Goal: Task Accomplishment & Management: Complete application form

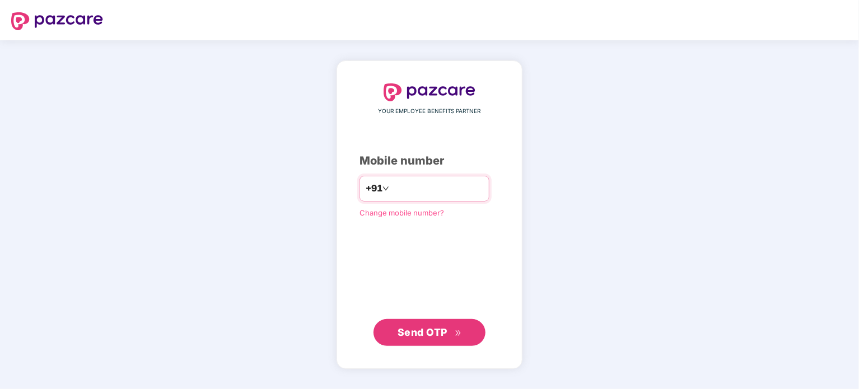
click at [399, 180] on input "number" at bounding box center [437, 189] width 92 height 18
type input "**********"
click at [441, 331] on span "Send OTP" at bounding box center [422, 332] width 50 height 12
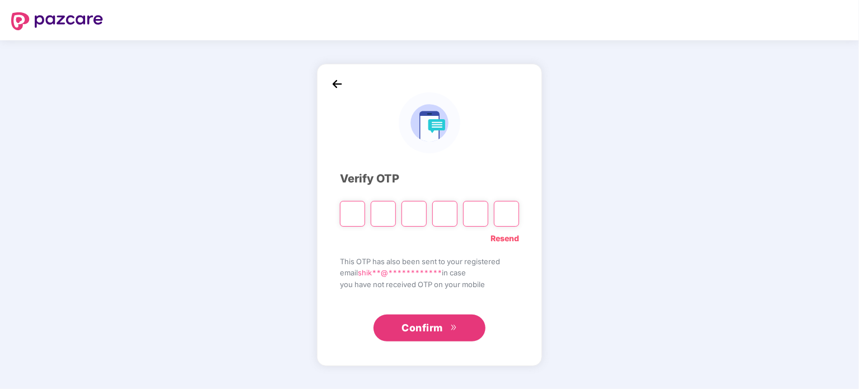
type input "*"
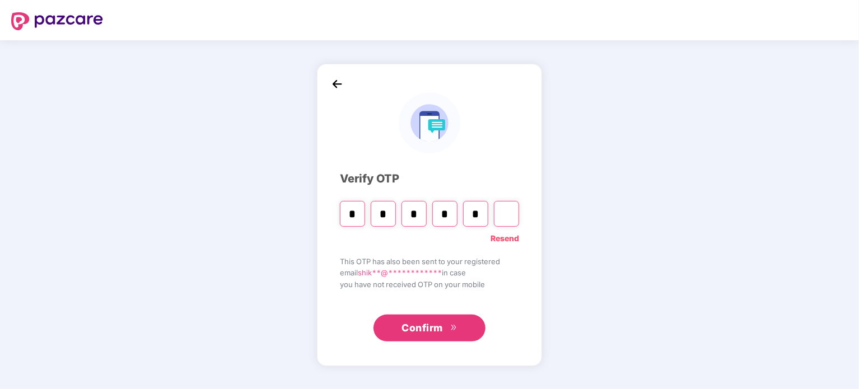
type input "*"
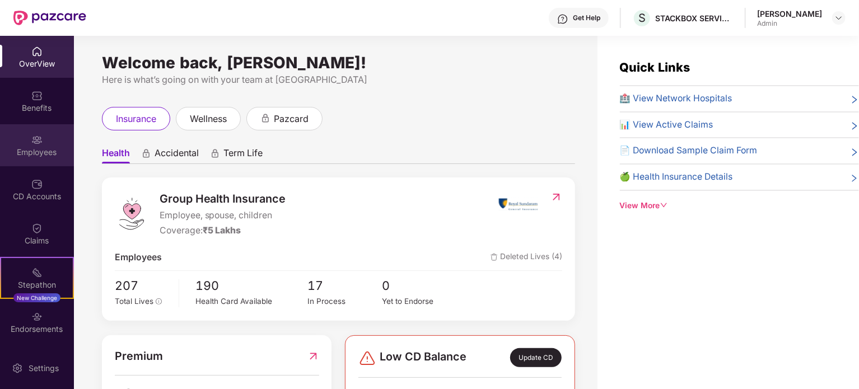
click at [38, 152] on div "Employees" at bounding box center [37, 152] width 74 height 11
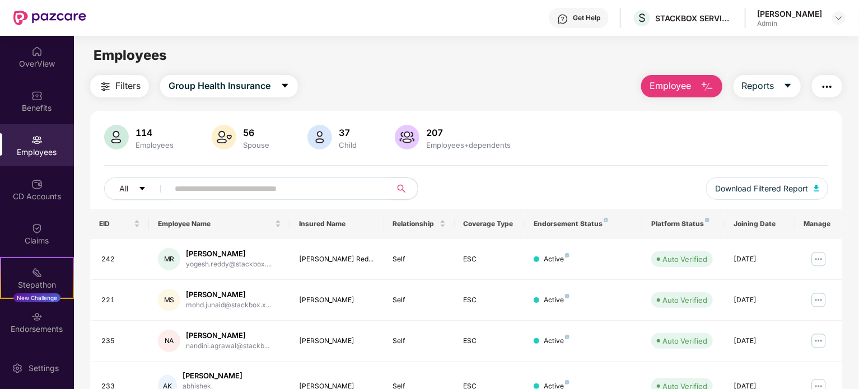
click at [689, 85] on span "Employee" at bounding box center [670, 86] width 42 height 14
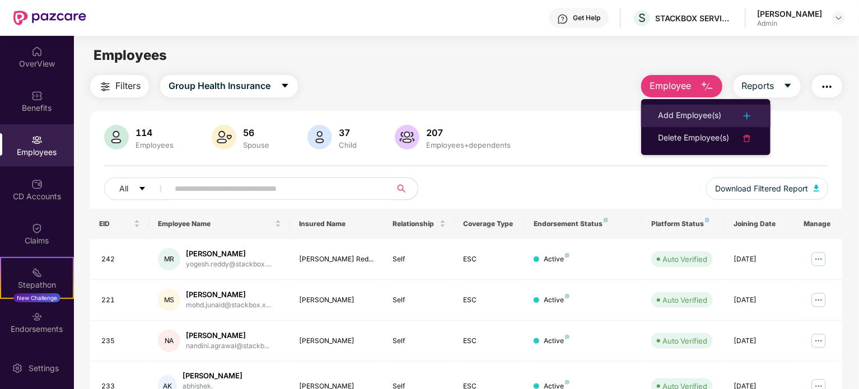
click at [696, 114] on div "Add Employee(s)" at bounding box center [689, 115] width 63 height 13
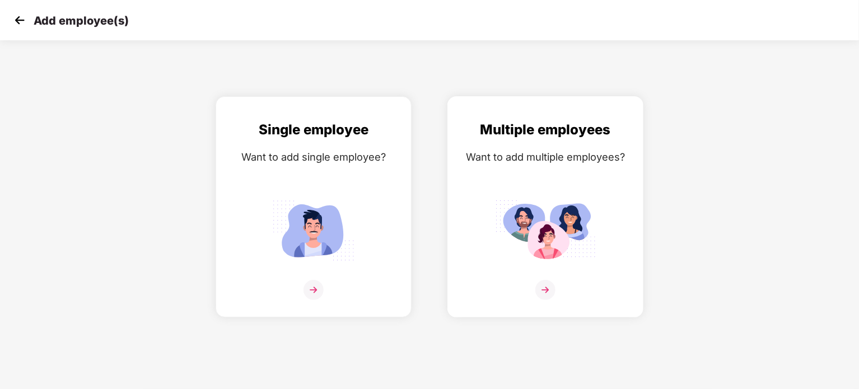
click at [547, 287] on img at bounding box center [545, 290] width 20 height 20
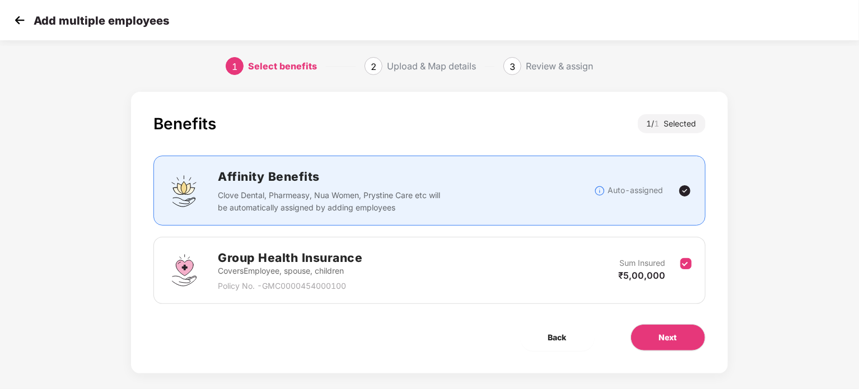
scroll to position [11, 0]
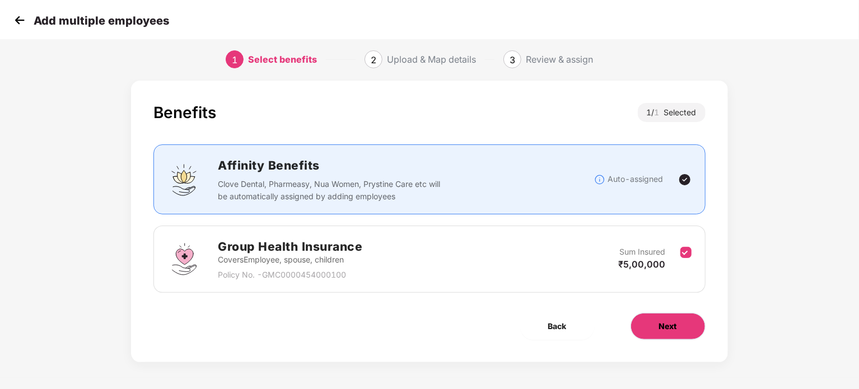
click at [668, 330] on span "Next" at bounding box center [668, 326] width 18 height 12
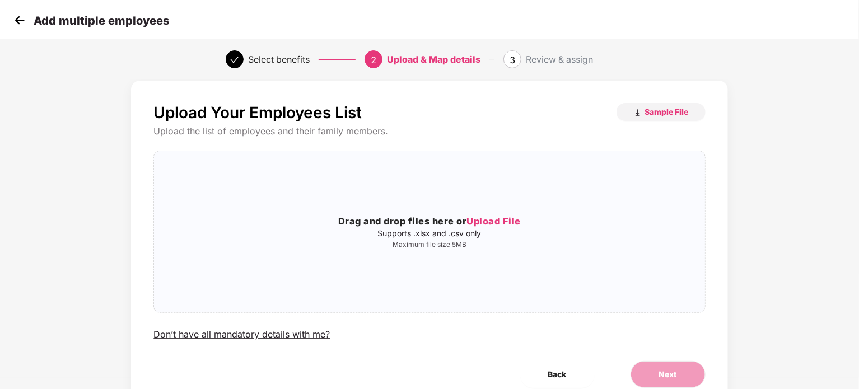
scroll to position [0, 0]
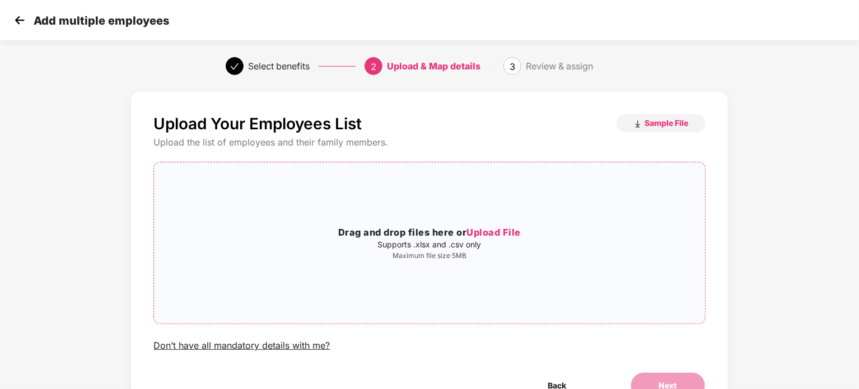
click at [500, 232] on span "Upload File" at bounding box center [493, 232] width 54 height 11
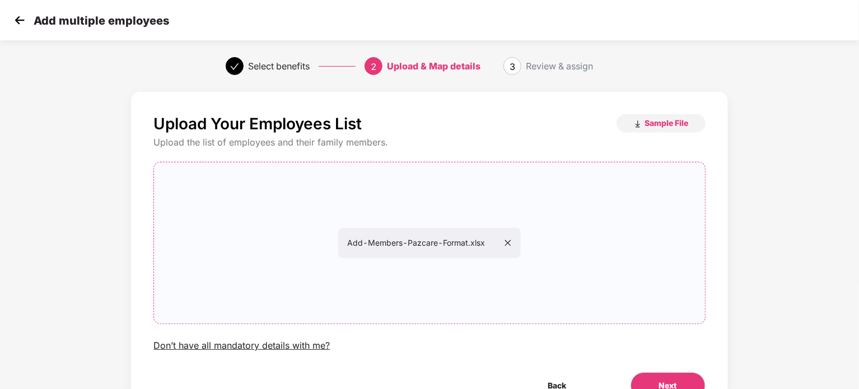
scroll to position [60, 0]
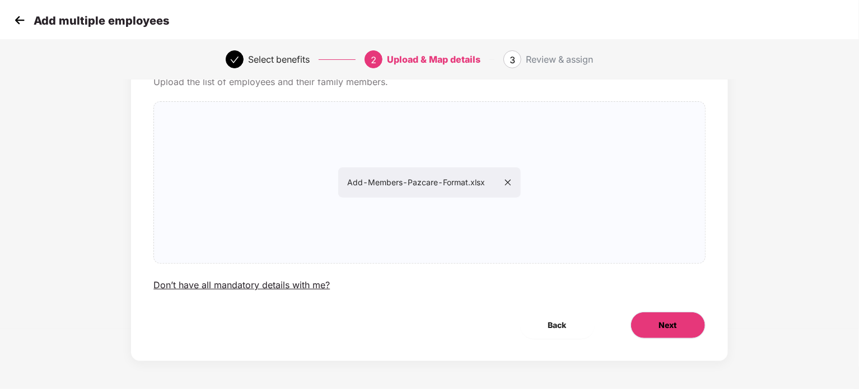
click at [663, 324] on span "Next" at bounding box center [668, 325] width 18 height 12
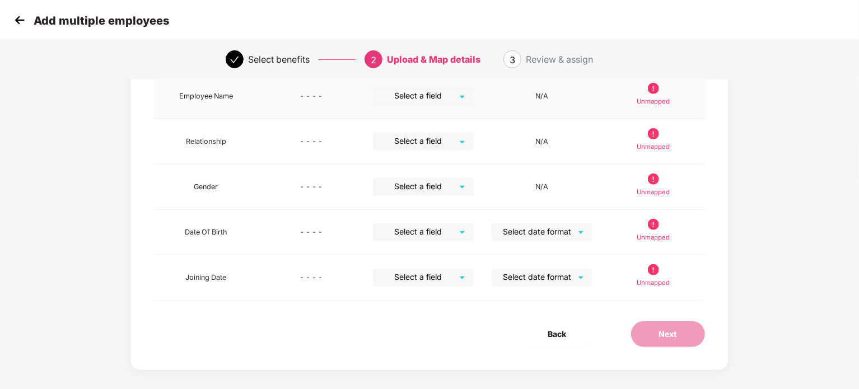
scroll to position [246, 0]
click at [554, 335] on span "Back" at bounding box center [557, 335] width 18 height 12
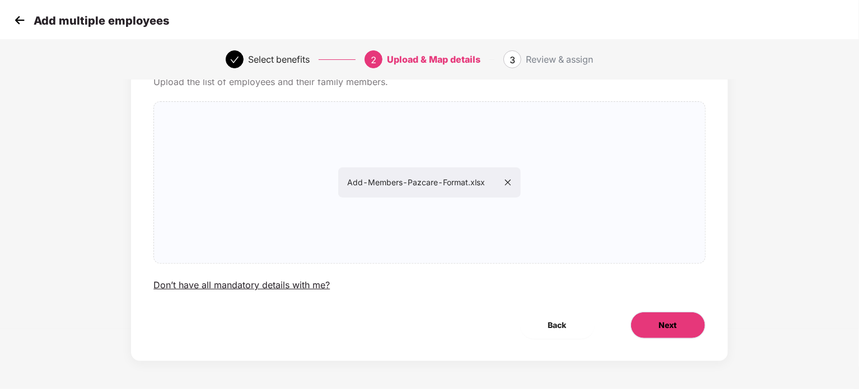
click at [656, 324] on button "Next" at bounding box center [667, 325] width 75 height 27
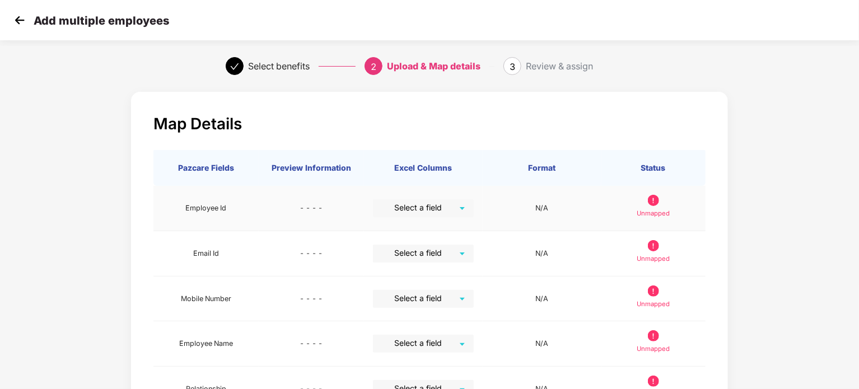
scroll to position [255, 0]
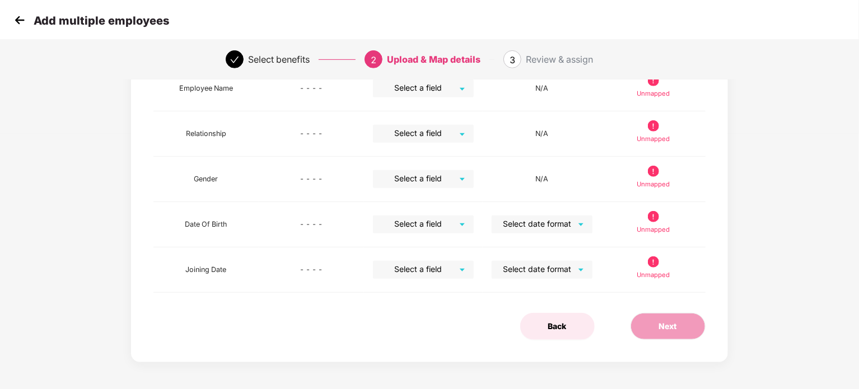
click at [559, 328] on span "Back" at bounding box center [557, 326] width 18 height 12
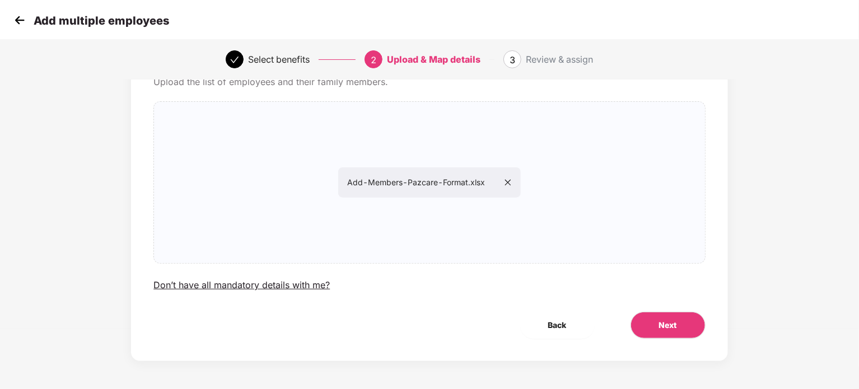
scroll to position [60, 0]
click at [505, 182] on icon "close" at bounding box center [508, 183] width 8 height 8
click at [661, 325] on span "Next" at bounding box center [668, 325] width 18 height 12
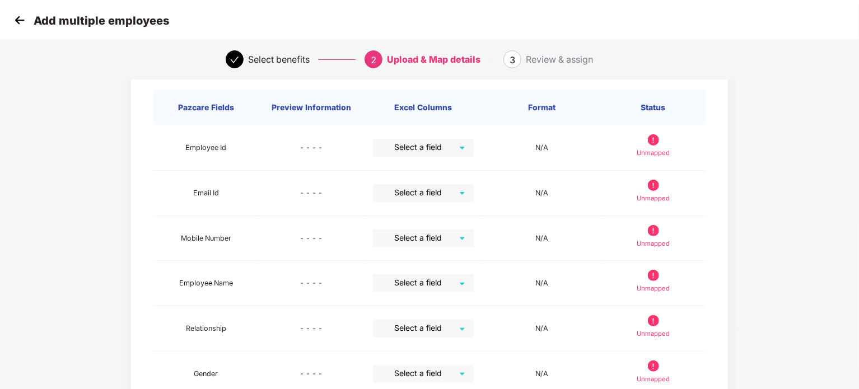
scroll to position [0, 0]
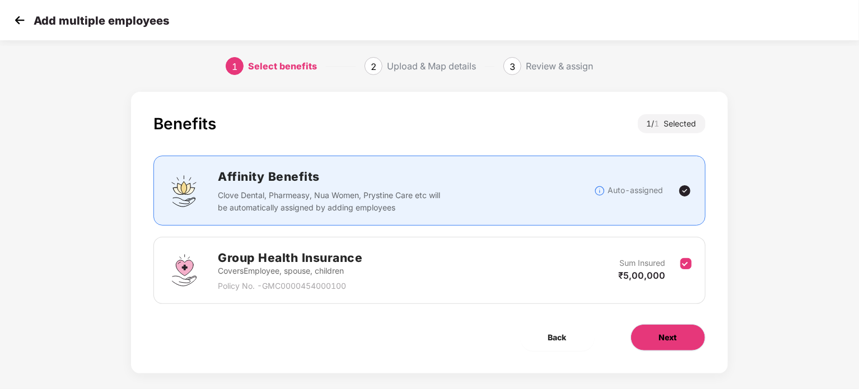
click at [670, 341] on span "Next" at bounding box center [668, 337] width 18 height 12
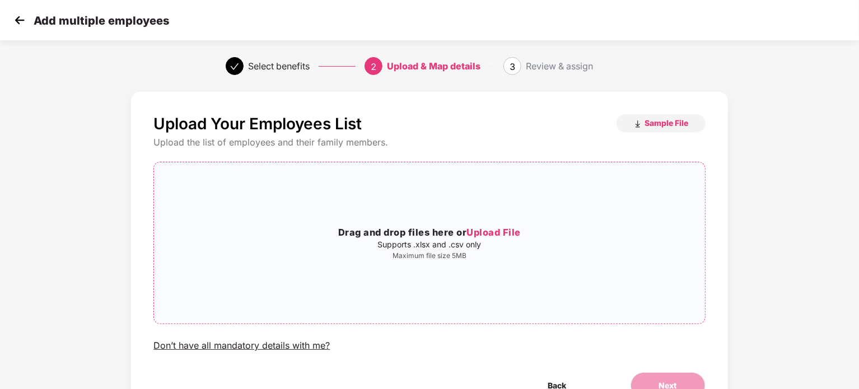
click at [497, 231] on span "Upload File" at bounding box center [493, 232] width 54 height 11
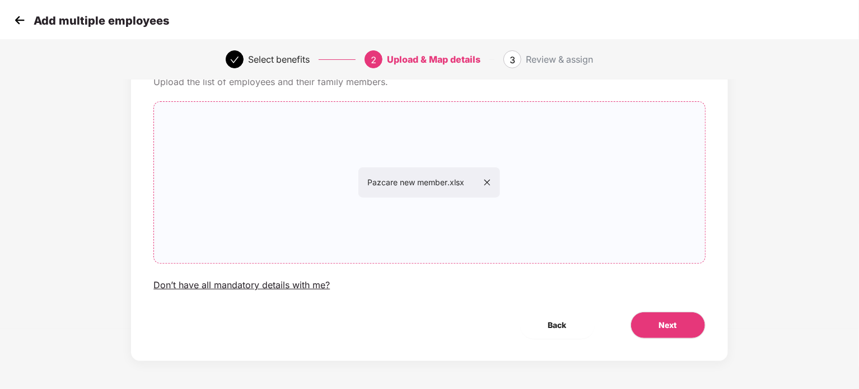
scroll to position [60, 0]
click at [670, 330] on span "Next" at bounding box center [668, 326] width 18 height 12
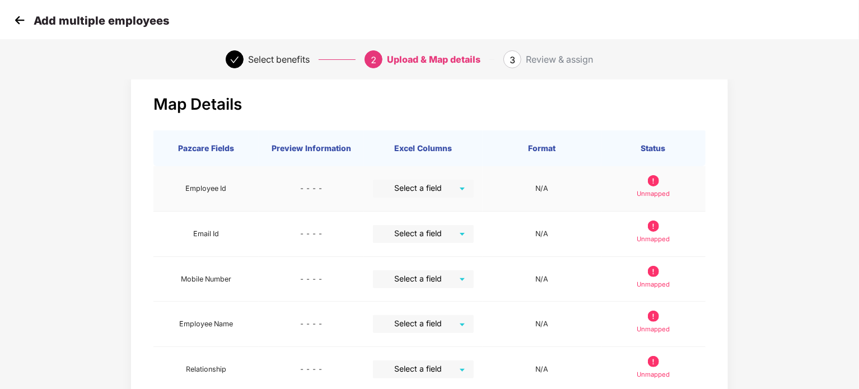
scroll to position [13, 0]
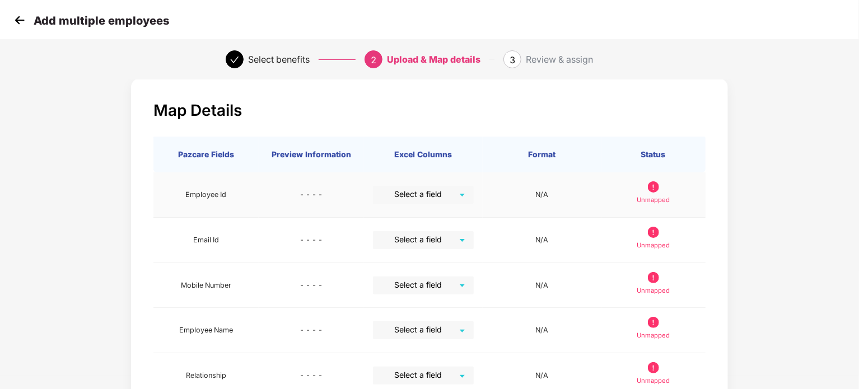
click at [458, 197] on input "search" at bounding box center [419, 194] width 81 height 17
click at [435, 88] on div "Map Details Pazcare Fields Preview Information Excel Columns Format Status Empl…" at bounding box center [429, 341] width 596 height 526
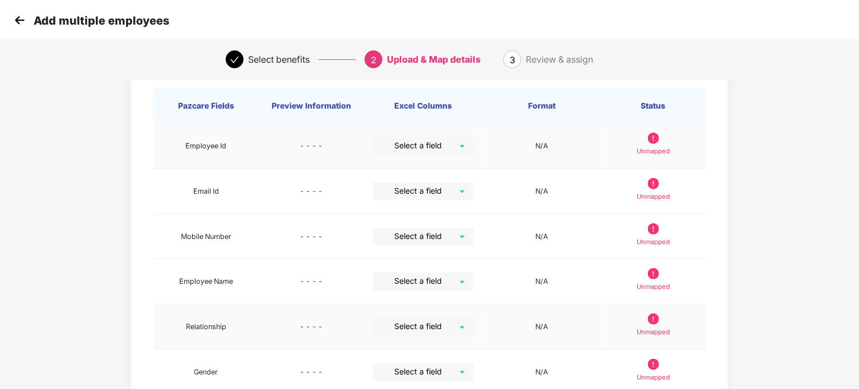
scroll to position [0, 0]
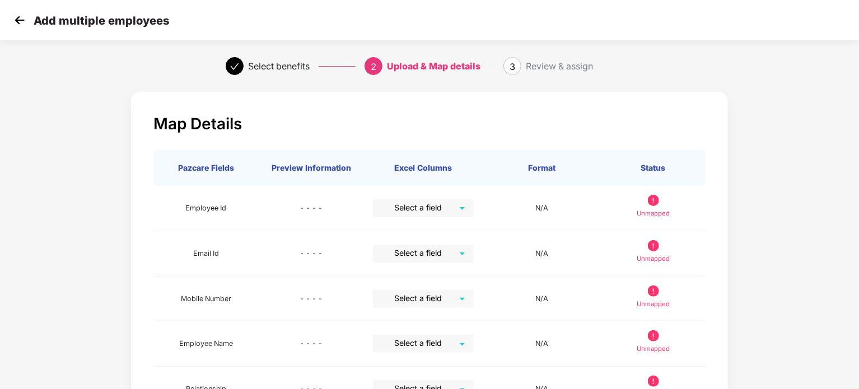
click at [21, 24] on img at bounding box center [19, 20] width 17 height 17
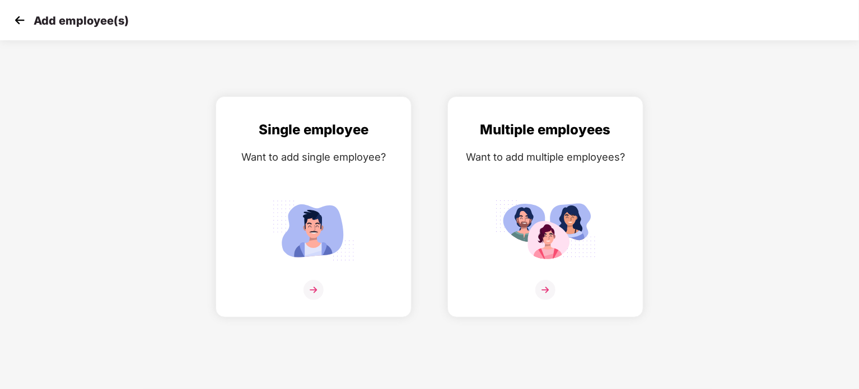
click at [21, 21] on img at bounding box center [19, 20] width 17 height 17
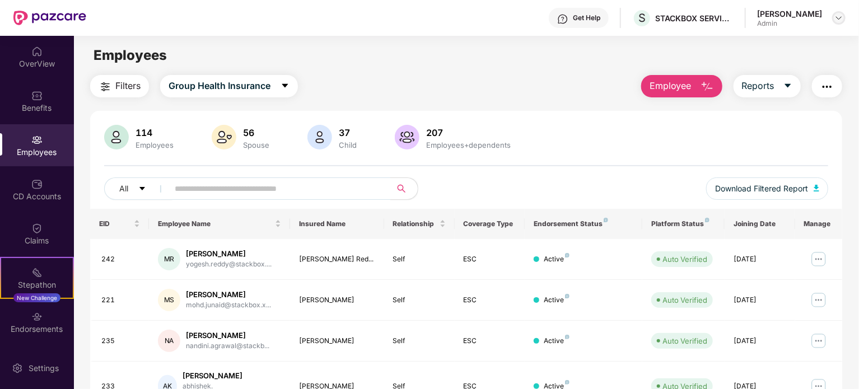
click at [835, 15] on img at bounding box center [838, 17] width 9 height 9
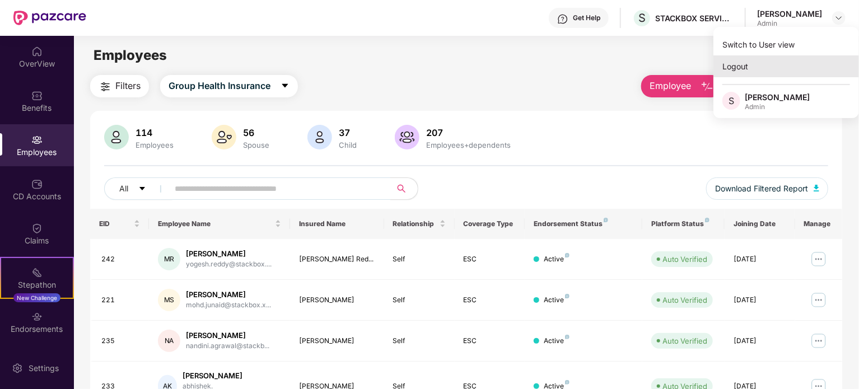
click at [740, 63] on div "Logout" at bounding box center [786, 66] width 146 height 22
